Goal: Download file/media

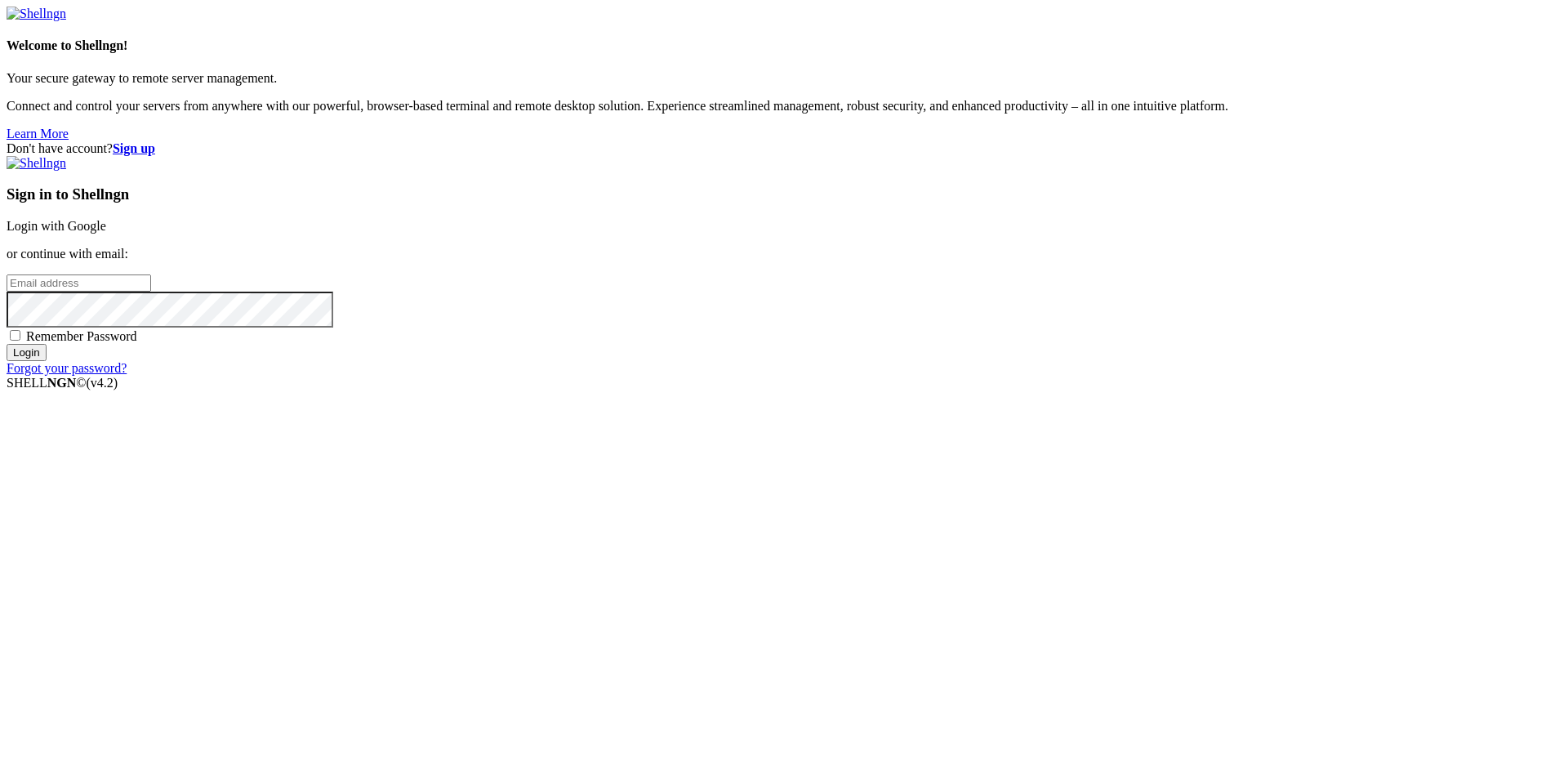
type input "[EMAIL_ADDRESS][DOMAIN_NAME]"
click at [137, 343] on span "Remember Password" at bounding box center [82, 336] width 111 height 14
click at [20, 340] on input "Remember Password" at bounding box center [15, 335] width 11 height 11
checkbox input "true"
click at [926, 375] on div "Sign in to Shellngn Login with Google or continue with email: [EMAIL_ADDRESS][D…" at bounding box center [784, 266] width 1556 height 220
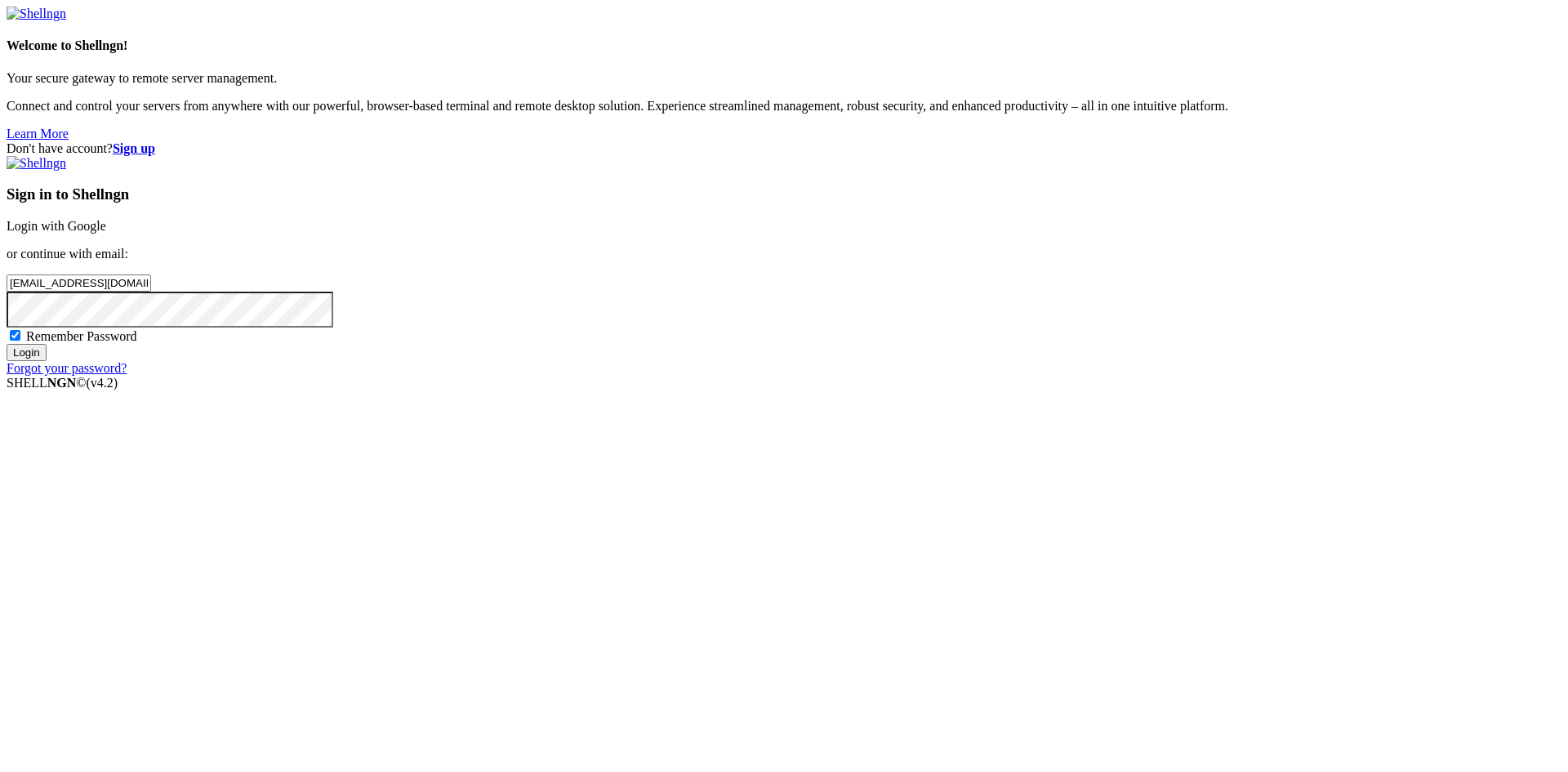
click at [46, 361] on input "Login" at bounding box center [26, 353] width 40 height 18
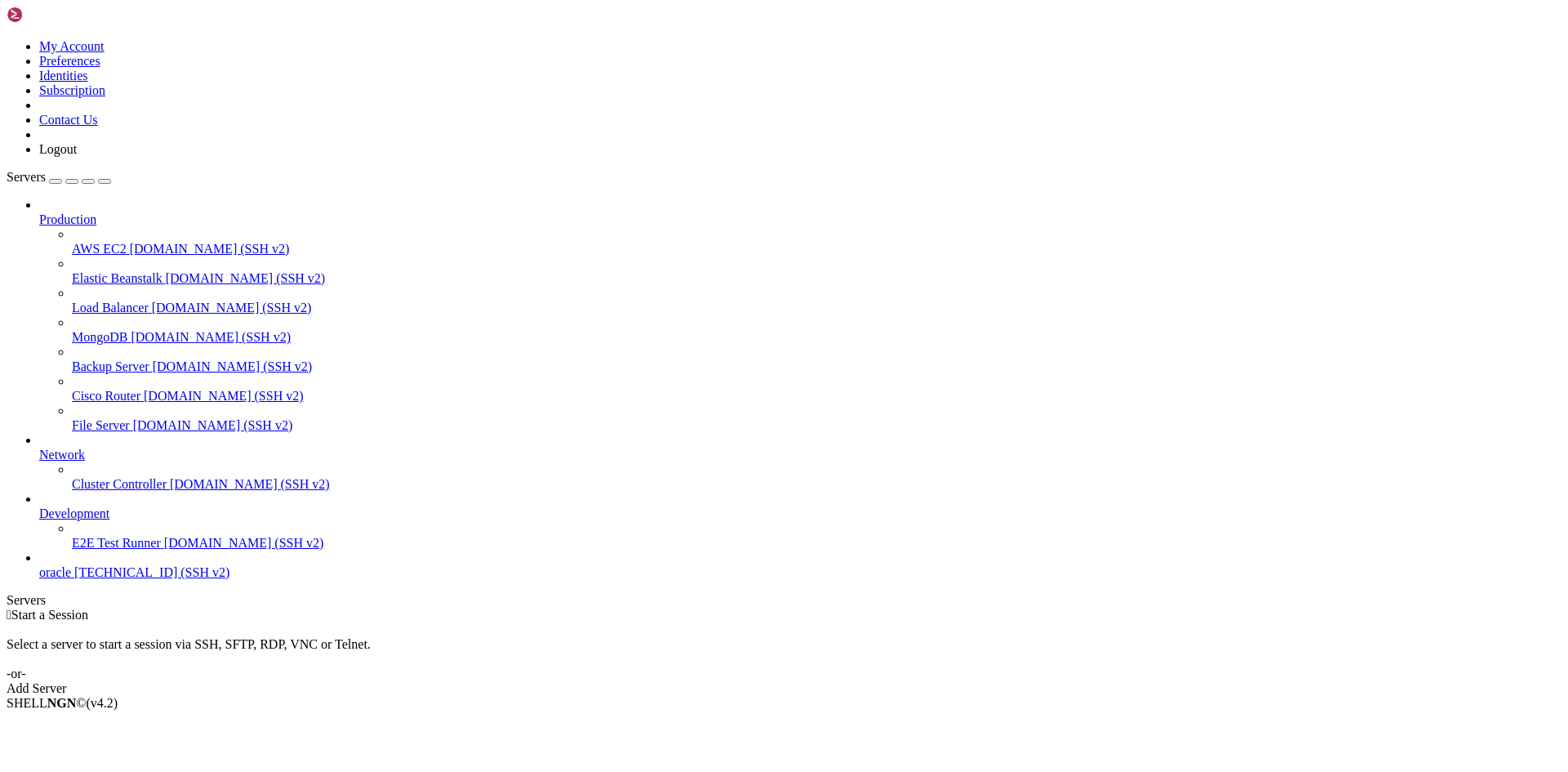
click at [140, 579] on span "[TECHNICAL_ID] (SSH v2)" at bounding box center [152, 573] width 155 height 14
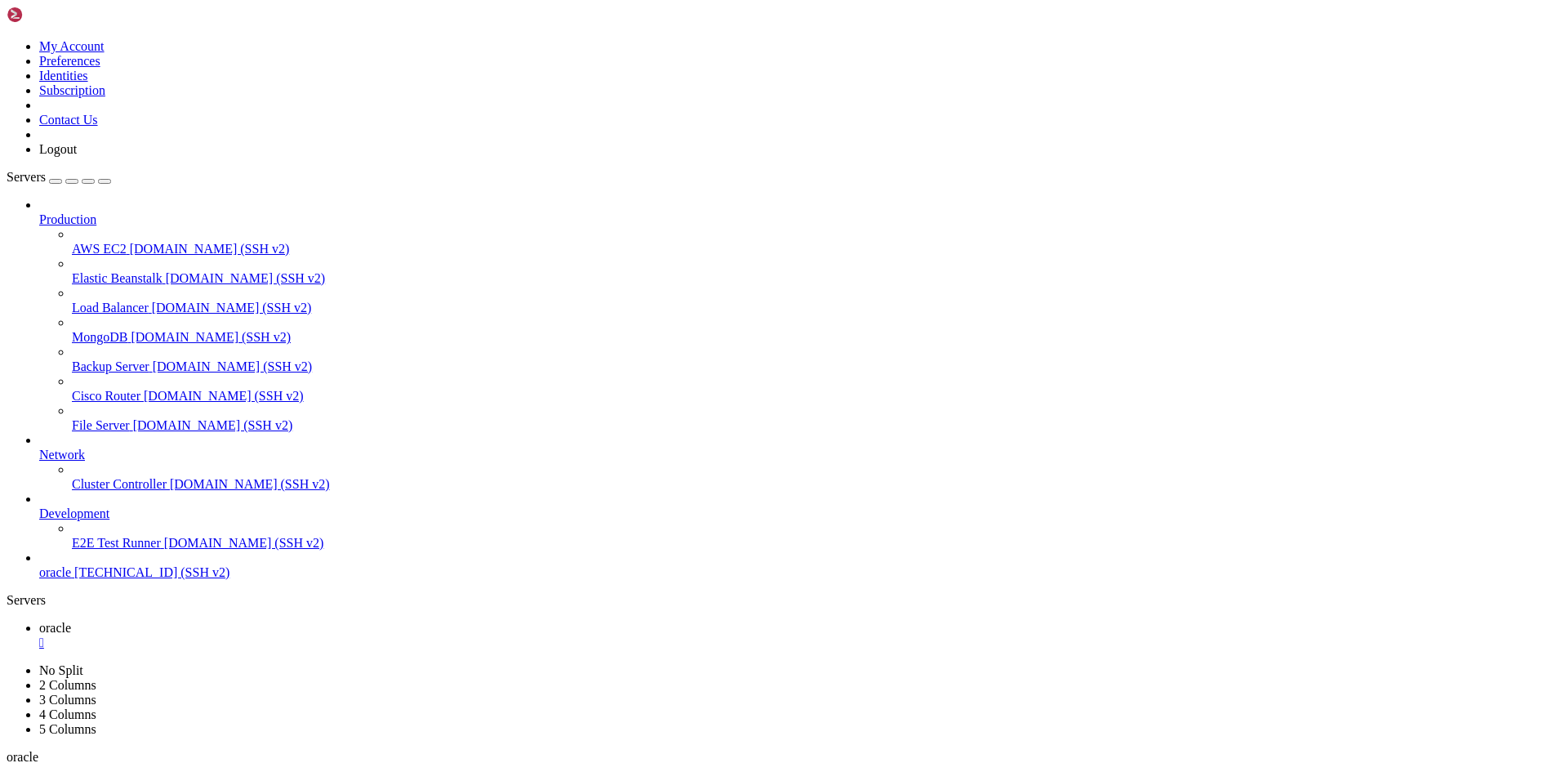
scroll to position [2848, 0]
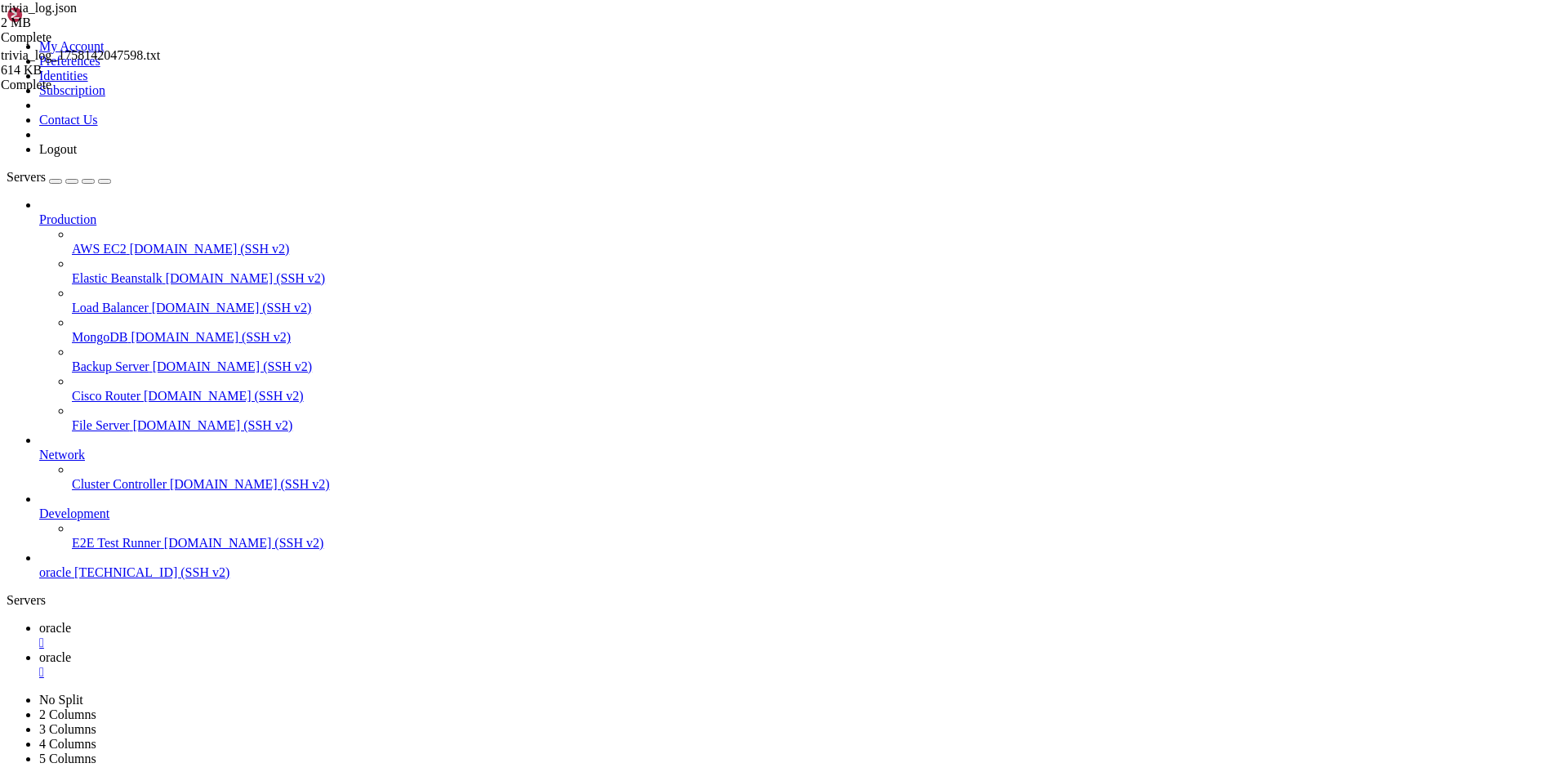
scroll to position [3028, 0]
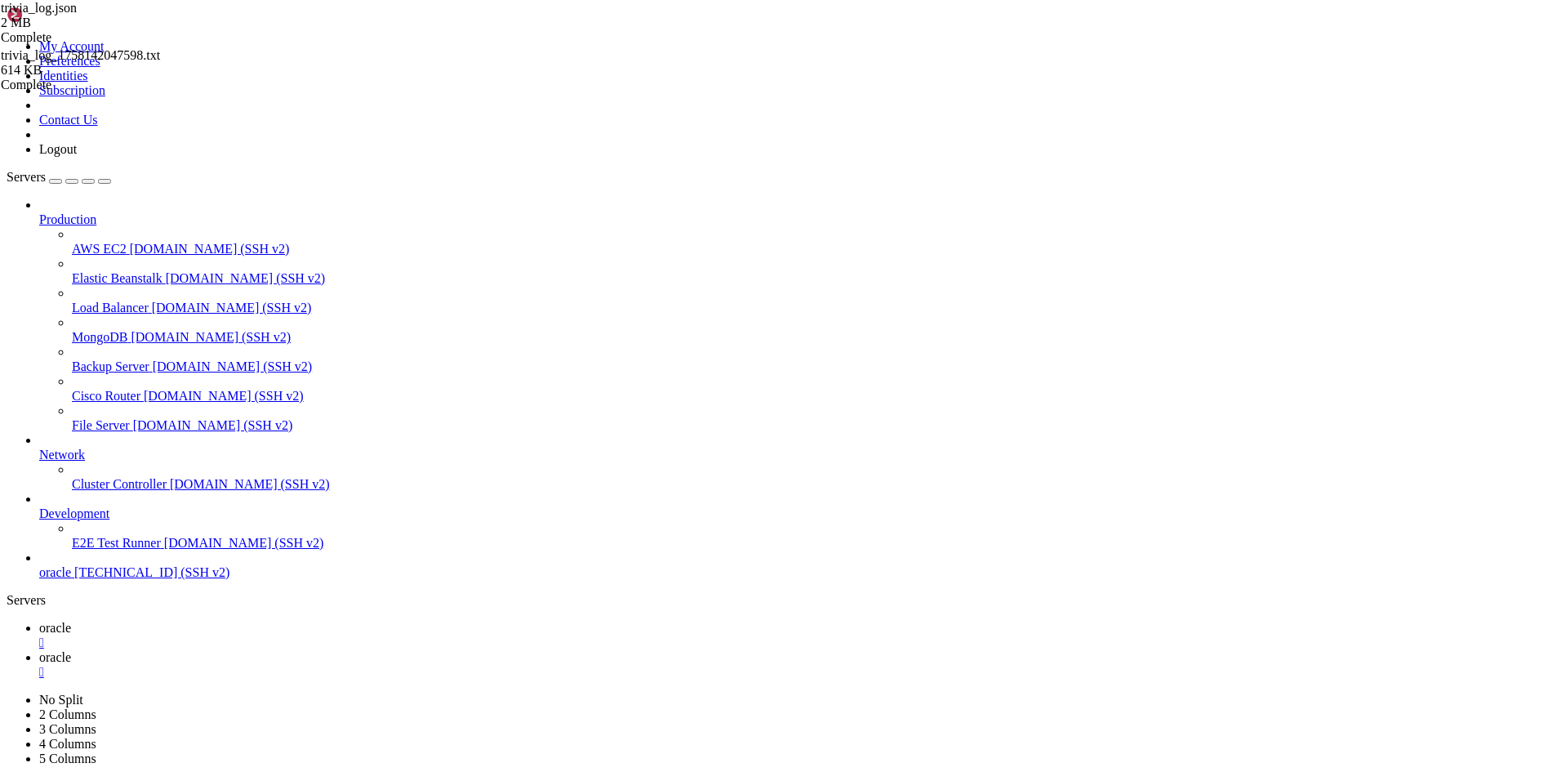
type input "/home/ubuntu"
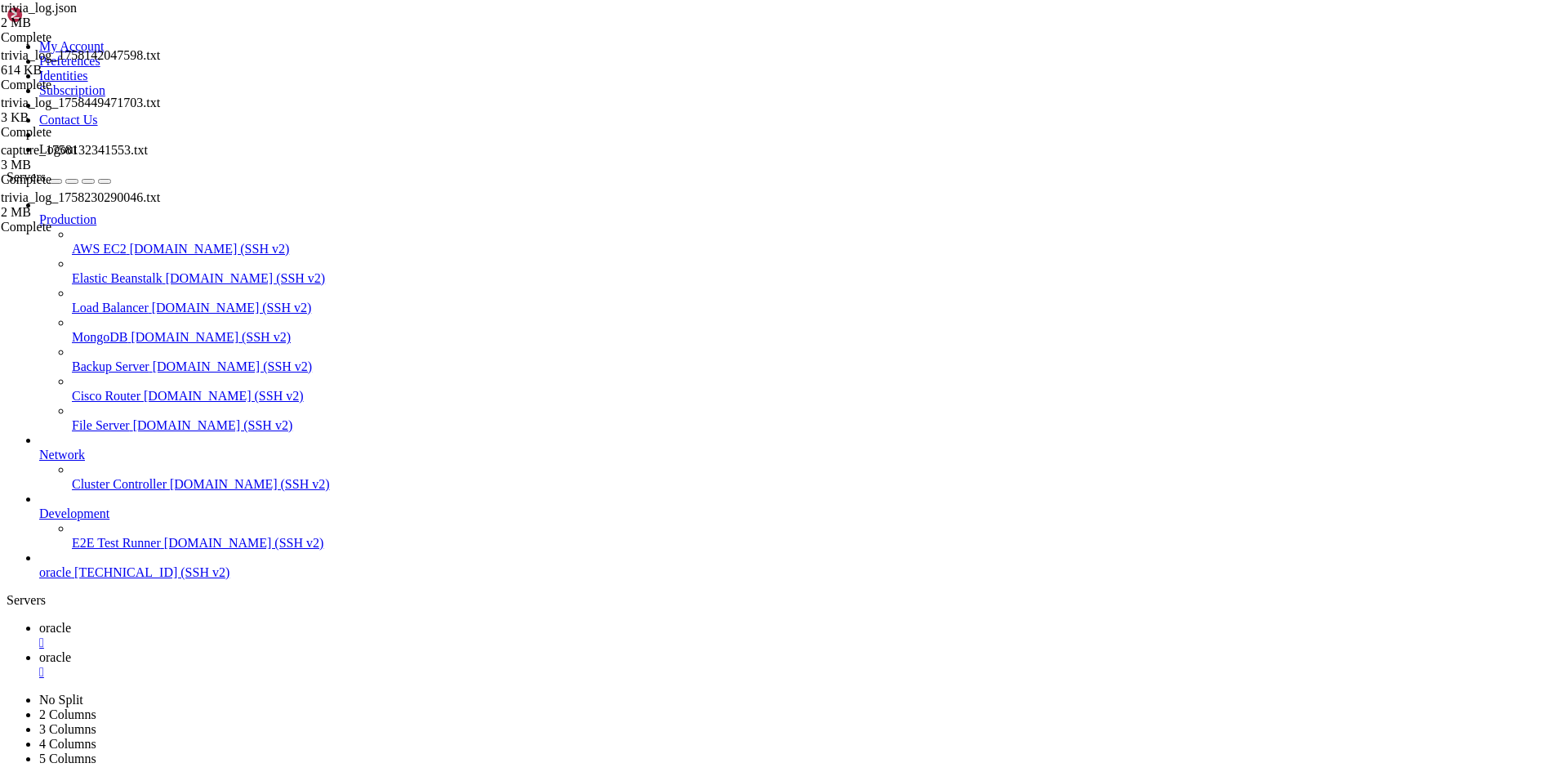
scroll to position [3223, 0]
